Goal: Task Accomplishment & Management: Use online tool/utility

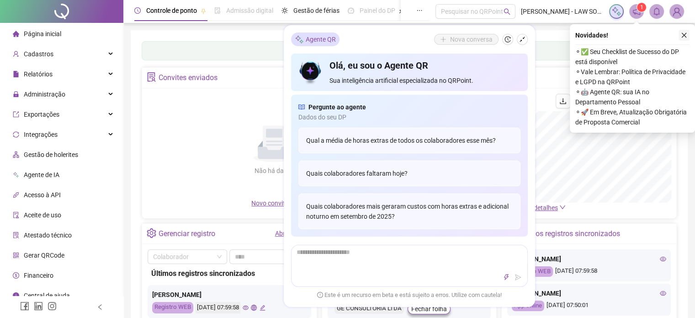
click at [685, 38] on icon "close" at bounding box center [684, 35] width 6 height 6
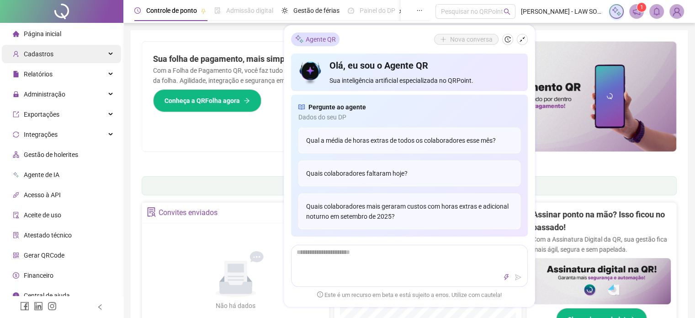
click at [88, 58] on div "Cadastros" at bounding box center [61, 54] width 119 height 18
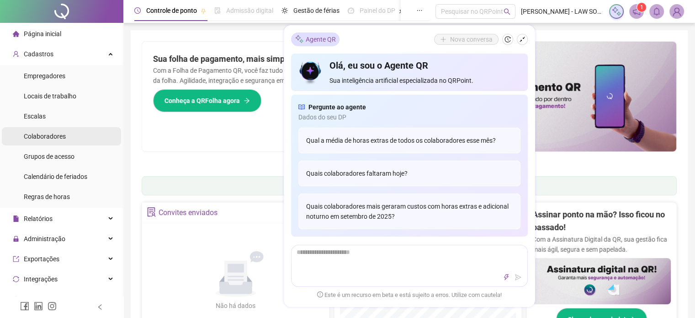
click at [83, 140] on li "Colaboradores" at bounding box center [61, 136] width 119 height 18
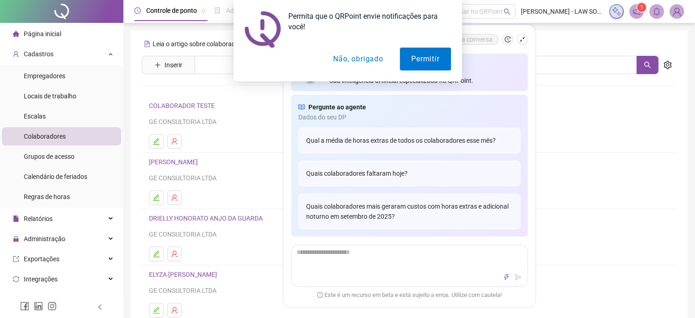
click at [73, 56] on div "Permita que o QRPoint envie notificações para você! Permitir Não, obrigado" at bounding box center [347, 40] width 695 height 81
click at [106, 56] on div "Permita que o QRPoint envie notificações para você! Permitir Não, obrigado" at bounding box center [347, 40] width 695 height 81
click at [345, 59] on button "Não, obrigado" at bounding box center [358, 59] width 73 height 23
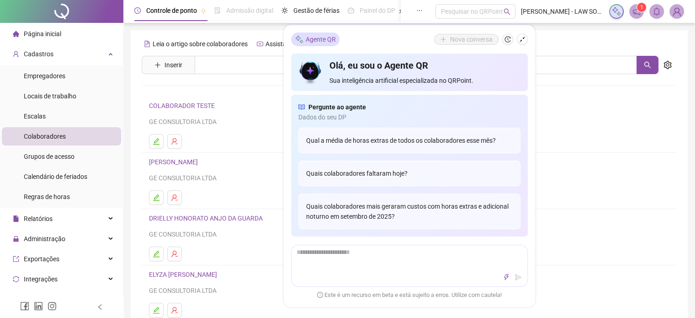
click at [22, 41] on div "Página inicial" at bounding box center [37, 34] width 48 height 18
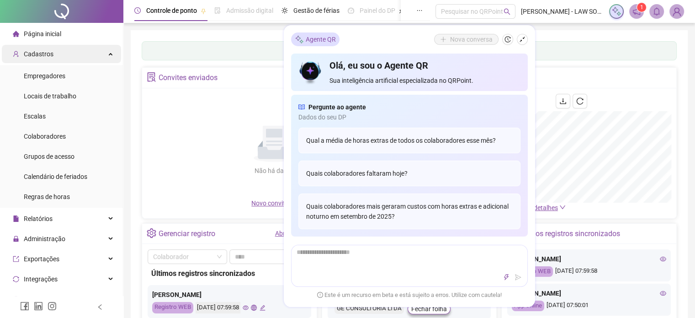
click at [64, 62] on div "Cadastros" at bounding box center [61, 54] width 119 height 18
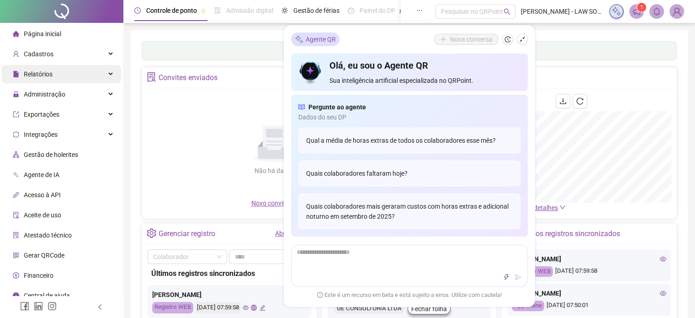
click at [64, 76] on div "Relatórios" at bounding box center [61, 74] width 119 height 18
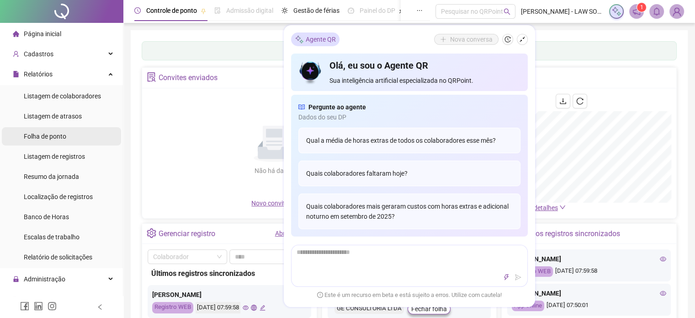
click at [68, 138] on li "Folha de ponto" at bounding box center [61, 136] width 119 height 18
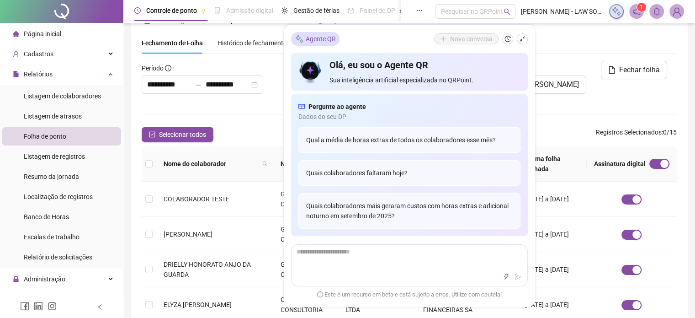
scroll to position [28, 0]
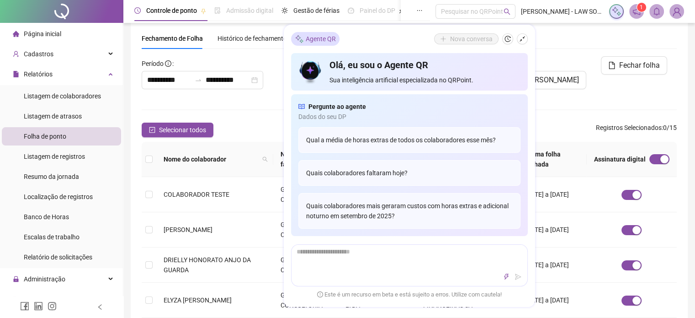
click at [255, 120] on div "**********" at bounding box center [409, 307] width 535 height 502
click at [517, 39] on button "button" at bounding box center [522, 39] width 11 height 11
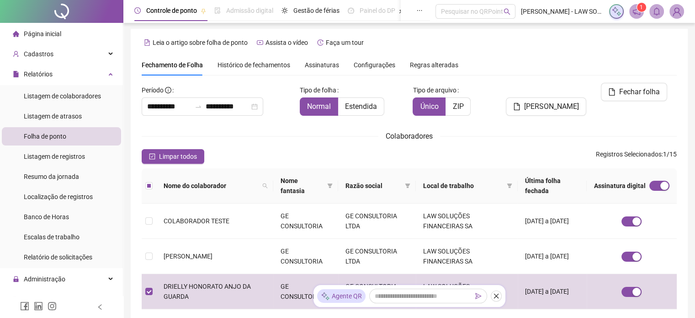
scroll to position [0, 0]
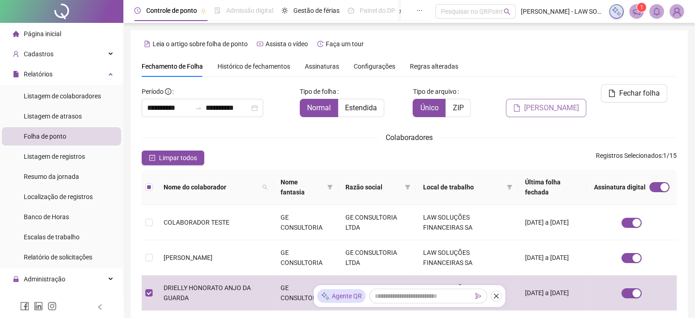
click at [548, 102] on span "[PERSON_NAME]" at bounding box center [551, 107] width 55 height 11
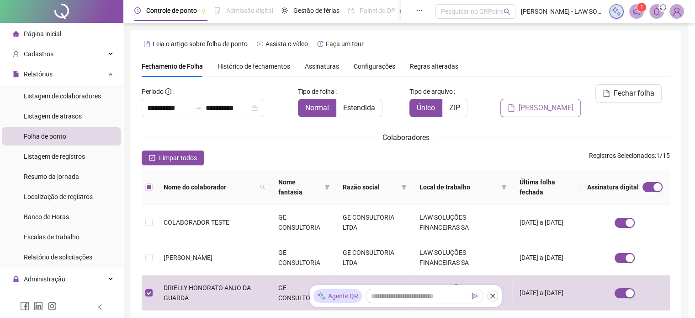
scroll to position [28, 0]
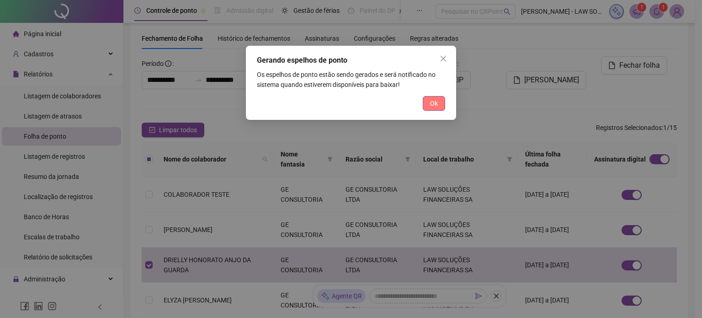
click at [429, 107] on button "Ok" at bounding box center [434, 103] width 22 height 15
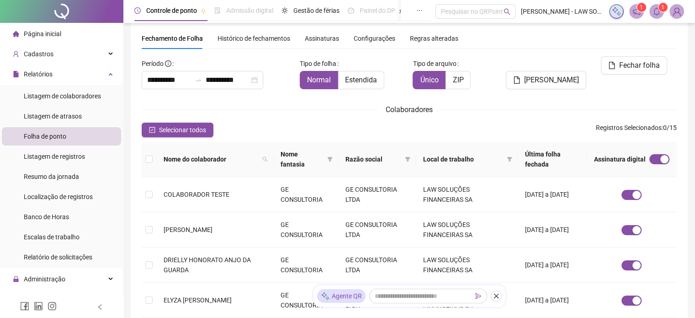
click at [653, 14] on icon "bell" at bounding box center [657, 11] width 8 height 8
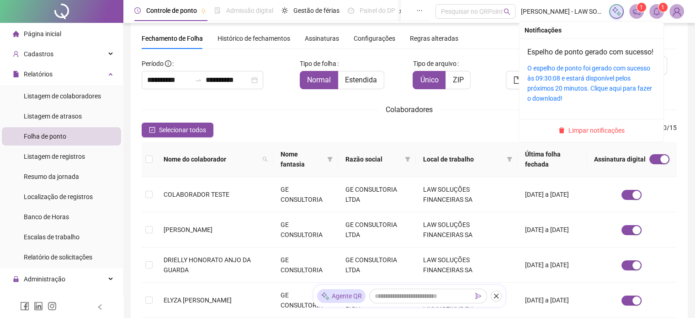
click at [581, 84] on div "O espelho de ponto foi gerado com sucesso às 09:30:08 e estará disponível pelos…" at bounding box center [591, 83] width 128 height 40
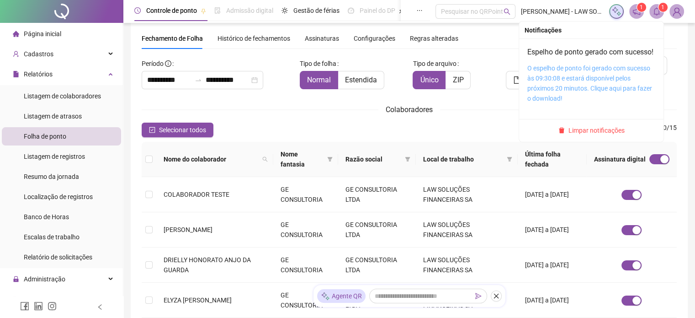
click at [582, 95] on link "O espelho de ponto foi gerado com sucesso às 09:30:08 e estará disponível pelos…" at bounding box center [589, 82] width 125 height 37
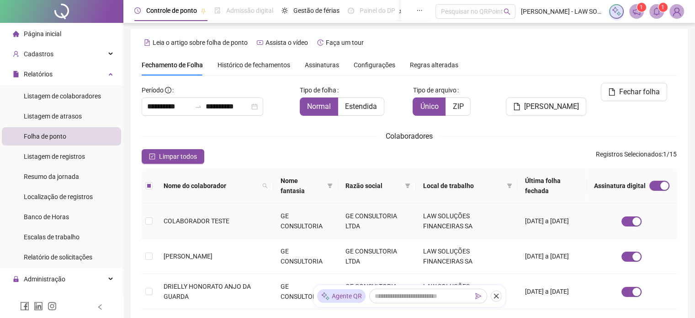
scroll to position [0, 0]
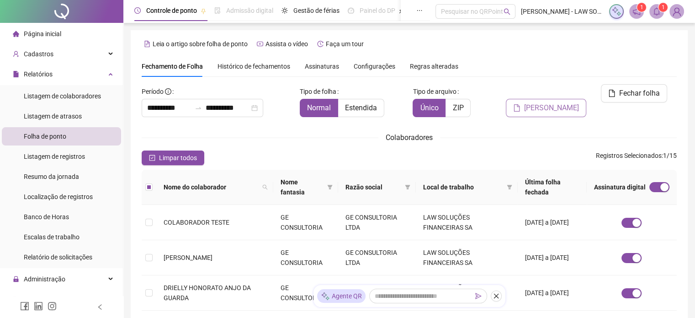
click at [554, 102] on span "[PERSON_NAME]" at bounding box center [551, 107] width 55 height 11
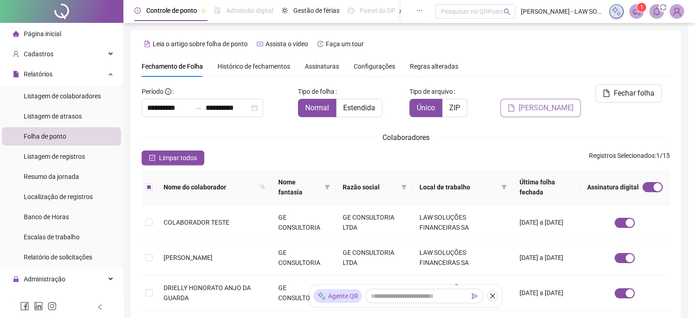
scroll to position [28, 0]
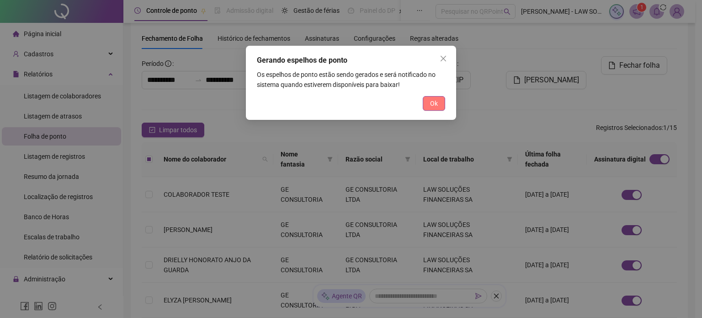
click at [439, 106] on button "Ok" at bounding box center [434, 103] width 22 height 15
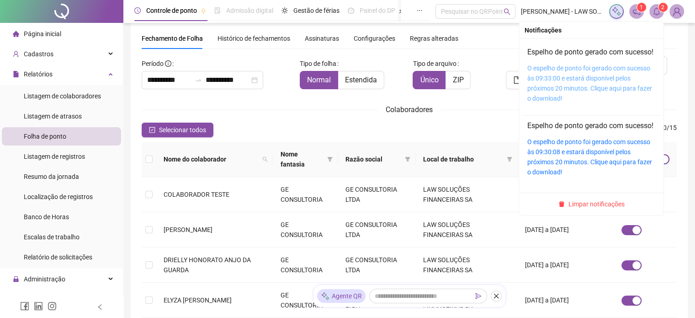
click at [605, 91] on link "O espelho de ponto foi gerado com sucesso às 09:33:00 e estará disponível pelos…" at bounding box center [589, 82] width 125 height 37
